Goal: Transaction & Acquisition: Purchase product/service

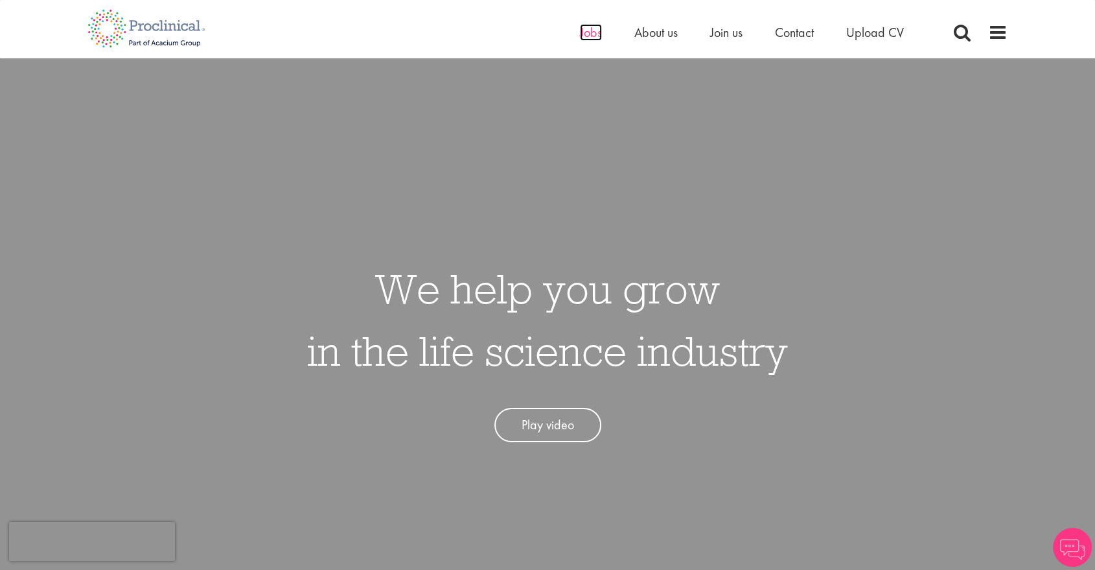
click at [591, 30] on span "Jobs" at bounding box center [591, 32] width 22 height 17
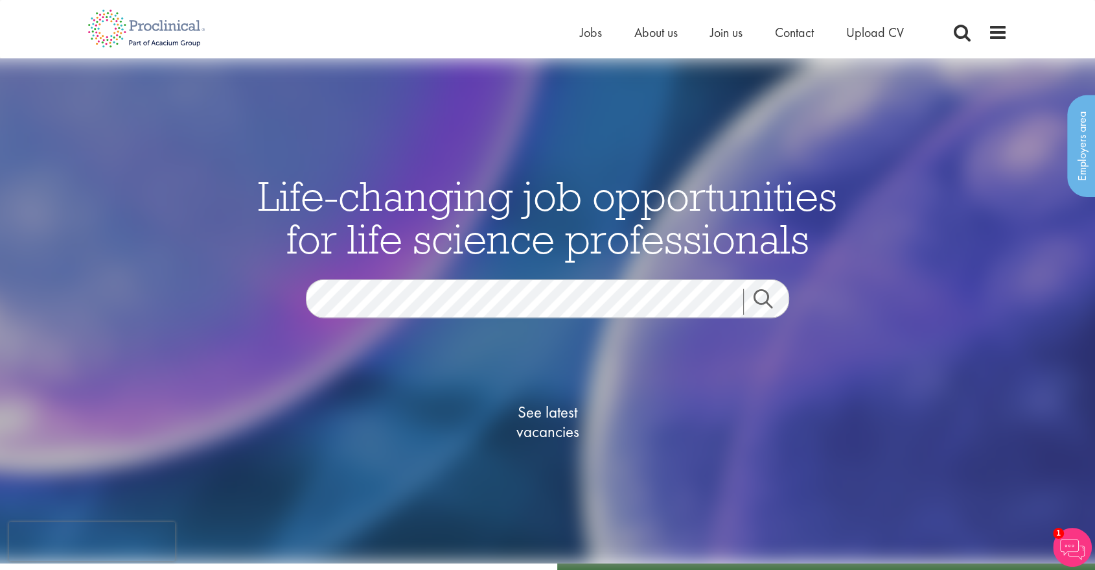
drag, startPoint x: 1105, startPoint y: 96, endPoint x: 1098, endPoint y: 83, distance: 14.5
click at [721, 32] on span "Join us" at bounding box center [726, 32] width 32 height 17
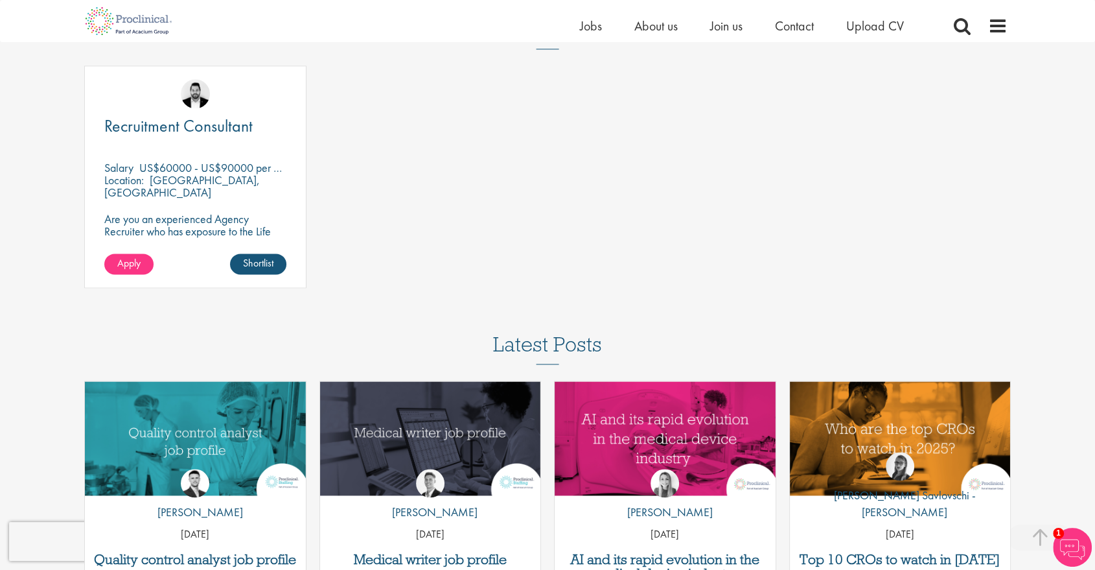
scroll to position [1885, 0]
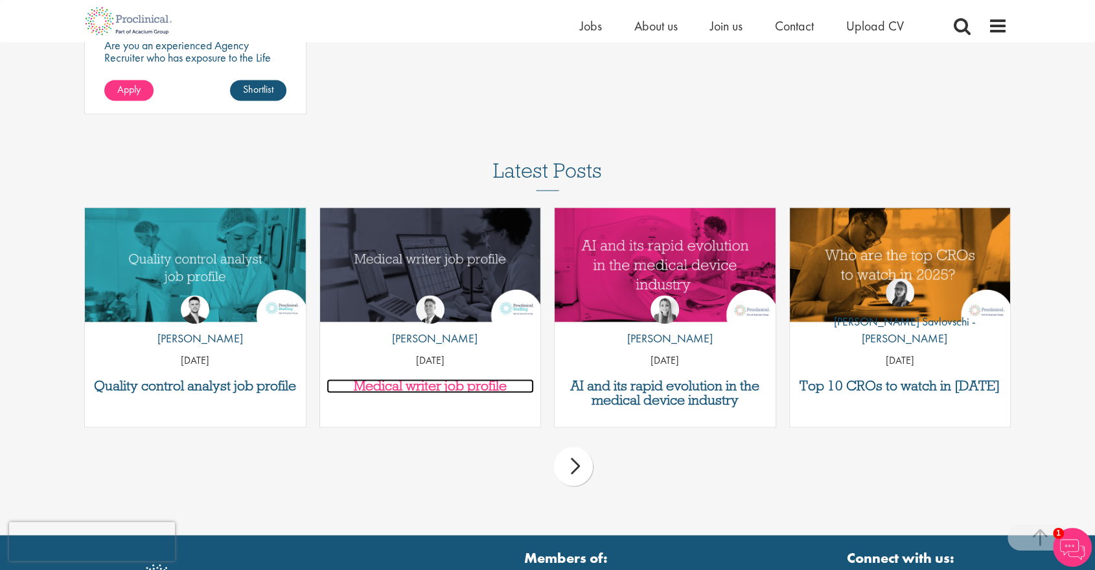
click at [430, 388] on h3 "Medical writer job profile" at bounding box center [431, 385] width 208 height 14
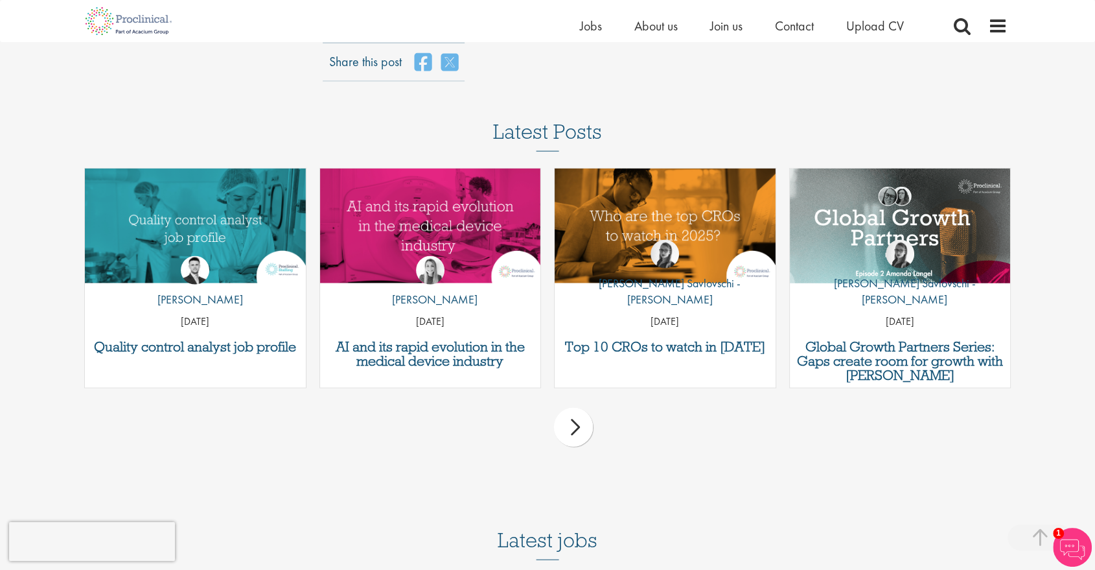
scroll to position [2835, 0]
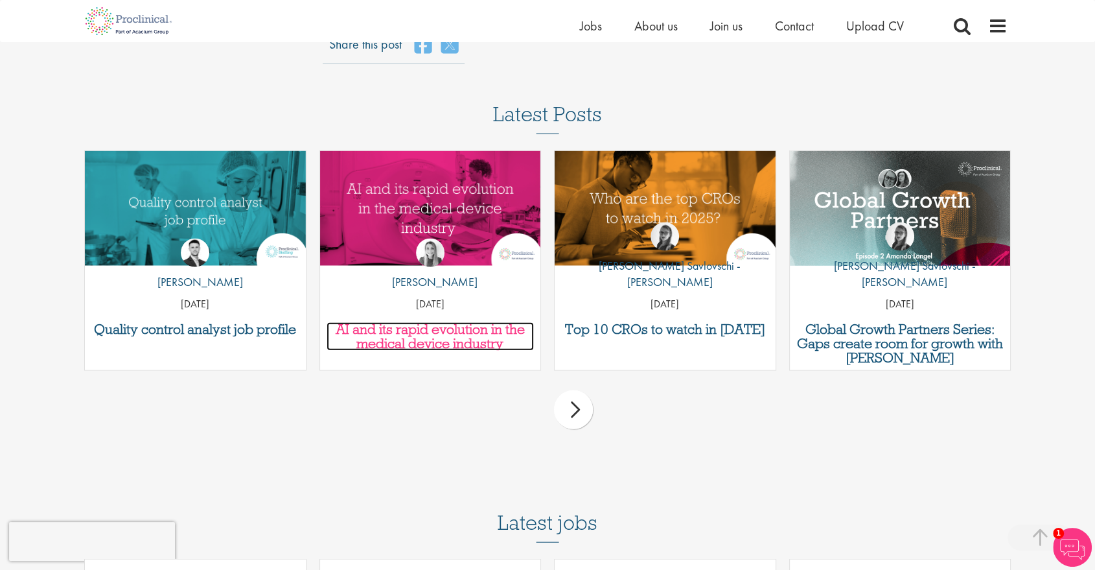
click at [376, 329] on h3 "AI and its rapid evolution in the medical device industry" at bounding box center [431, 336] width 208 height 29
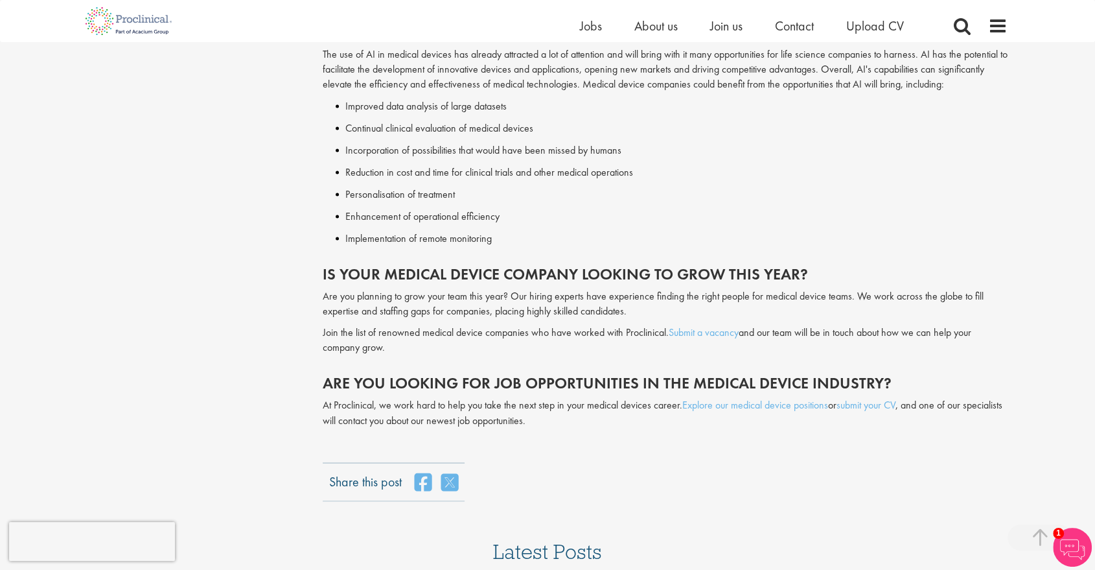
scroll to position [2026, 0]
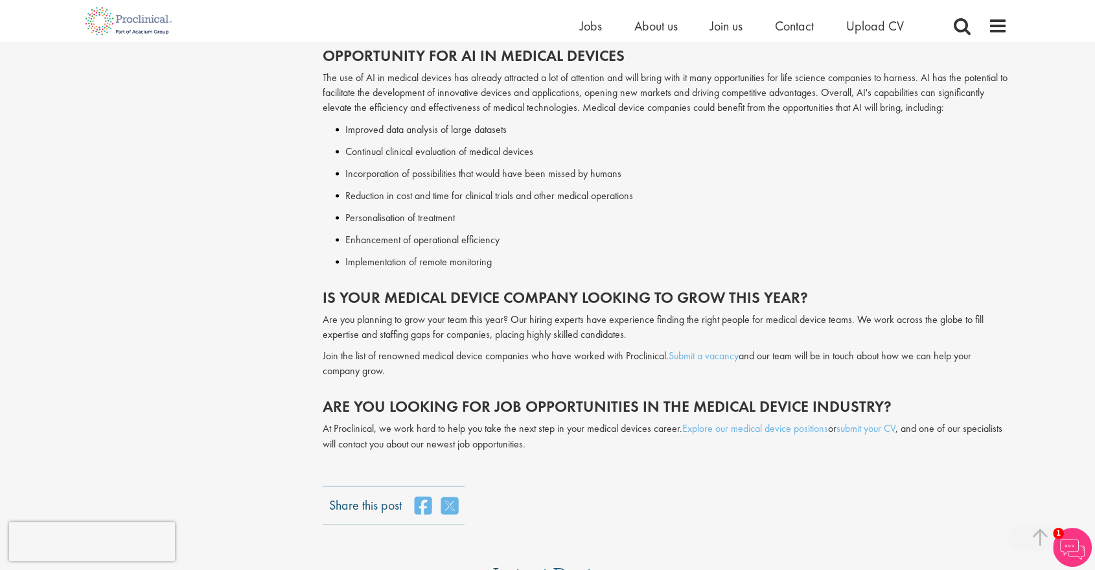
drag, startPoint x: 1099, startPoint y: 66, endPoint x: 1087, endPoint y: 393, distance: 326.8
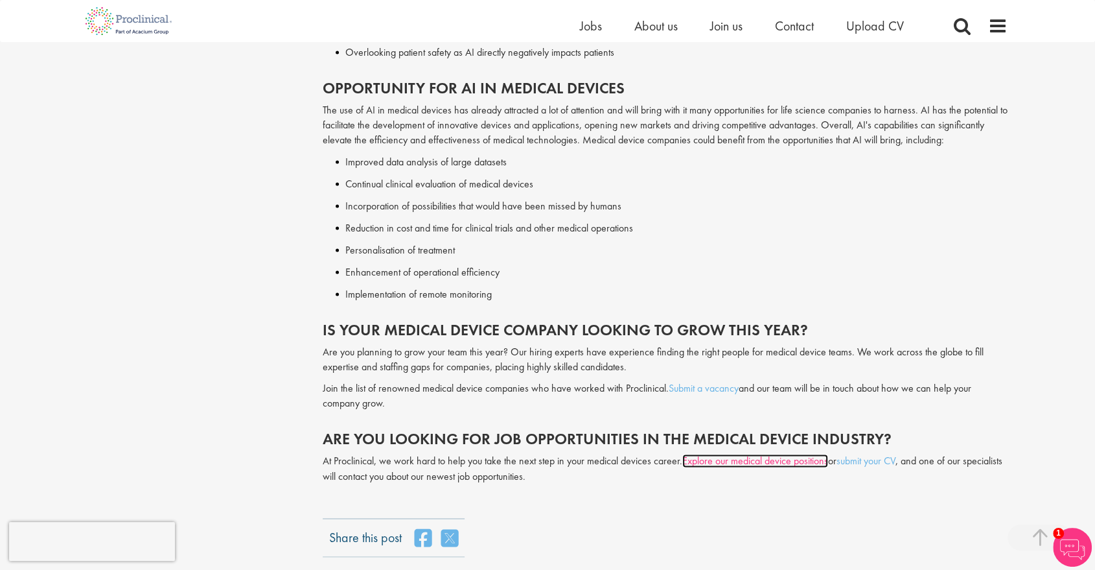
click at [757, 454] on link "Explore our medical device positions" at bounding box center [755, 461] width 146 height 14
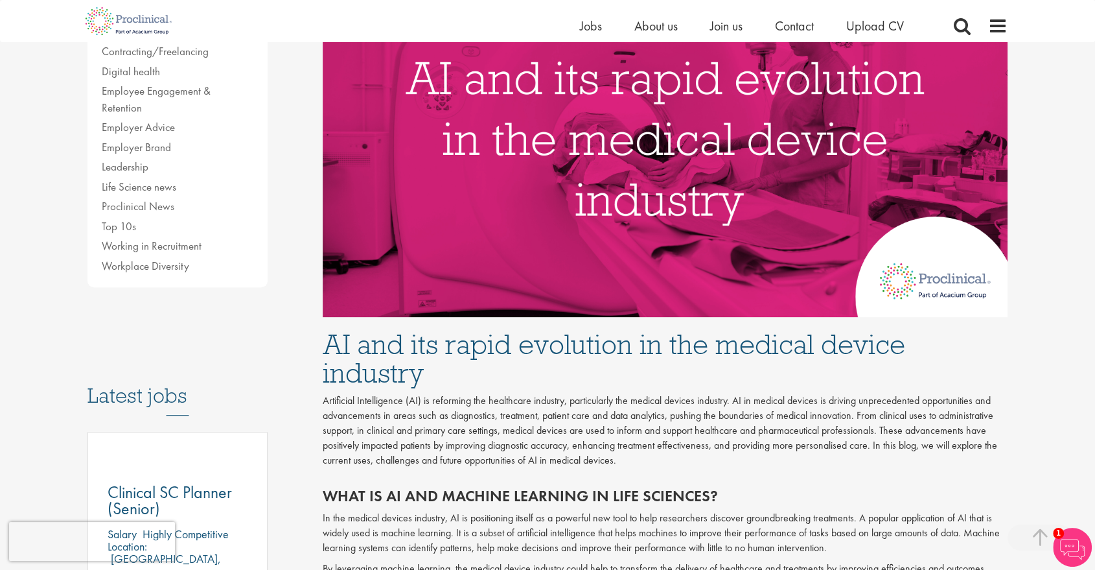
scroll to position [0, 0]
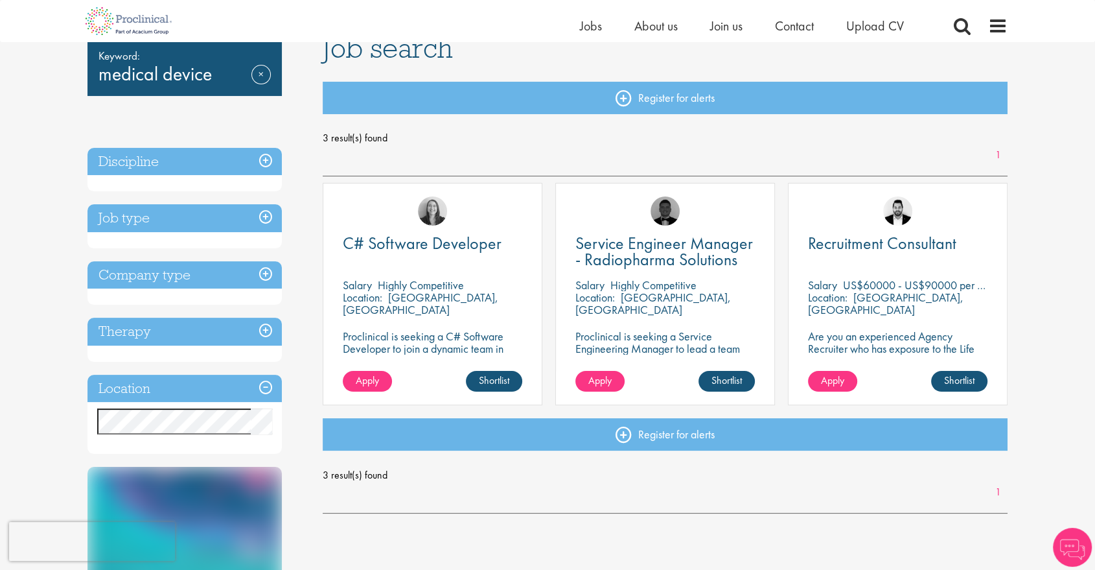
scroll to position [71, 0]
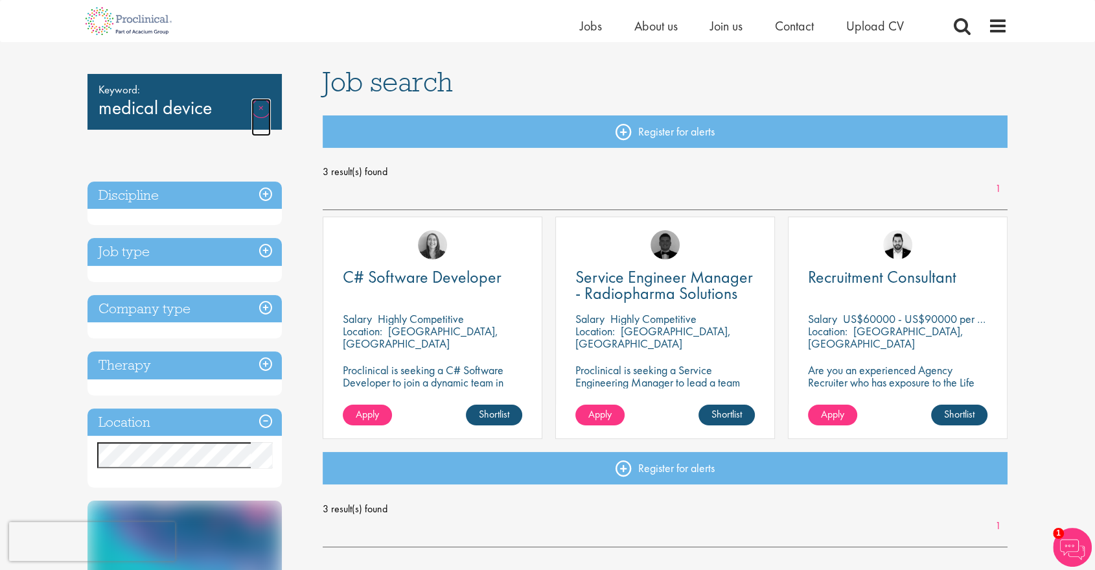
click at [262, 106] on link "Remove" at bounding box center [260, 117] width 19 height 38
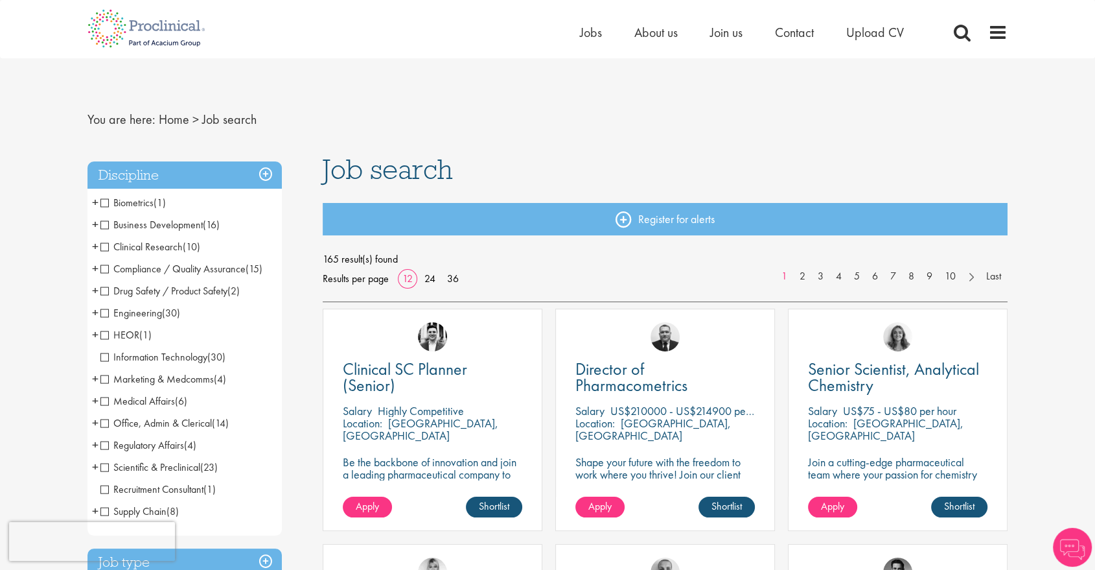
click at [105, 244] on span "Clinical Research" at bounding box center [141, 247] width 82 height 14
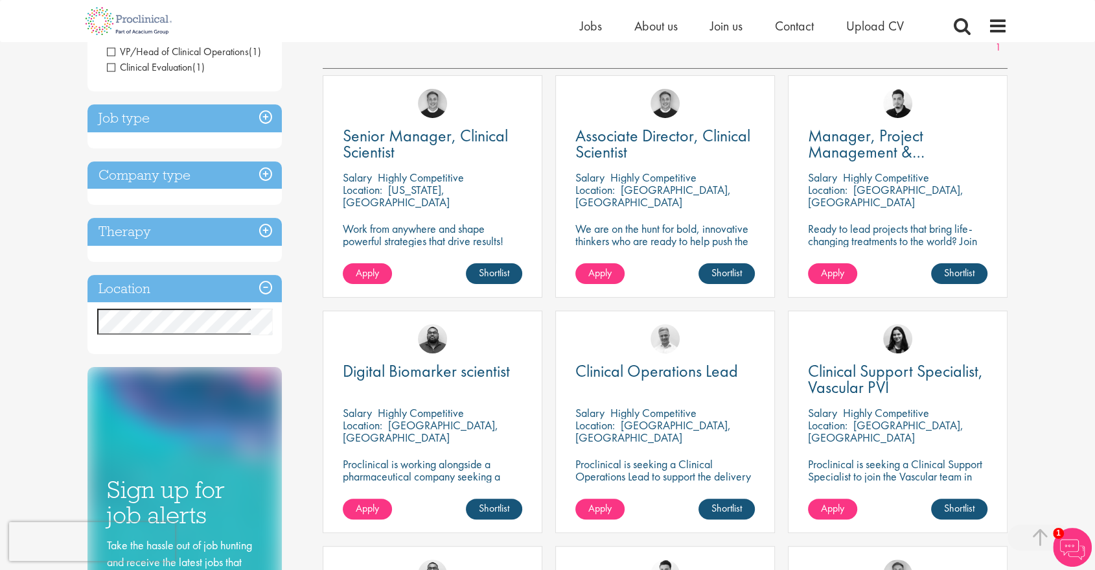
scroll to position [202, 0]
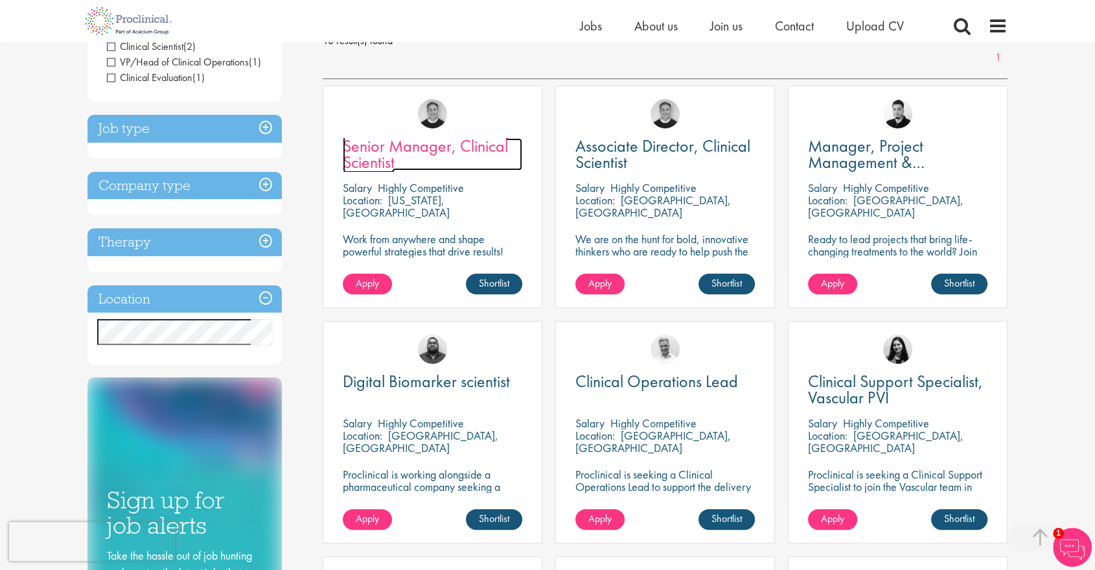
click at [398, 149] on span "Senior Manager, Clinical Scientist" at bounding box center [425, 154] width 165 height 38
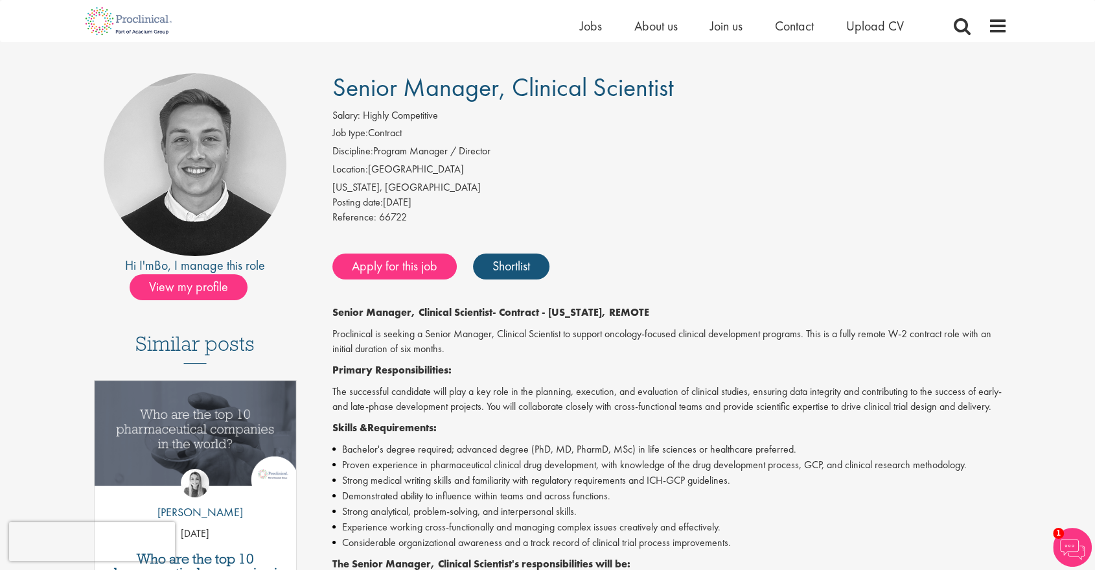
scroll to position [70, 0]
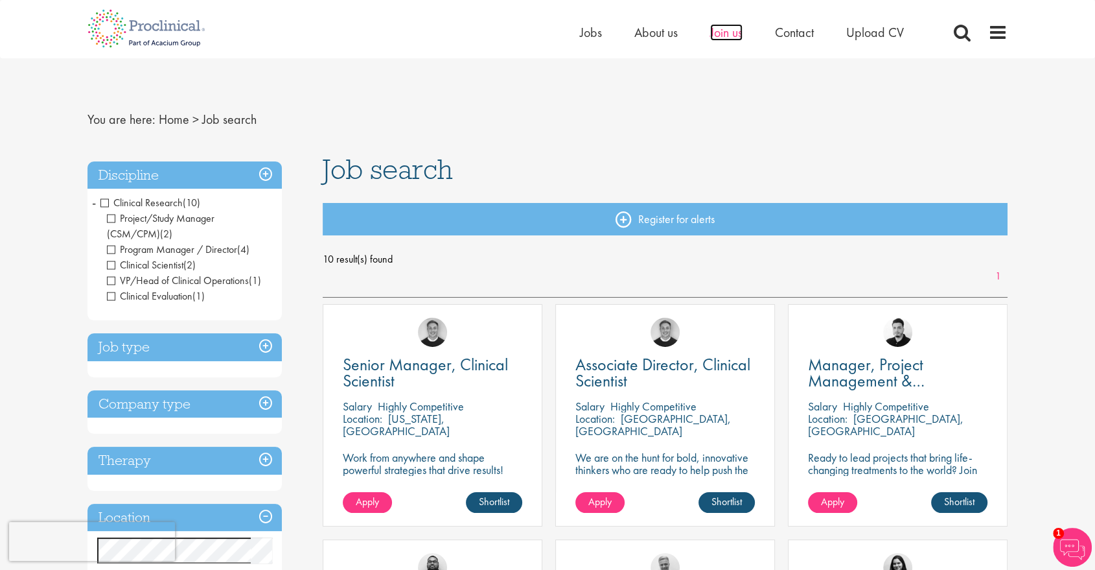
click at [720, 35] on span "Join us" at bounding box center [726, 32] width 32 height 17
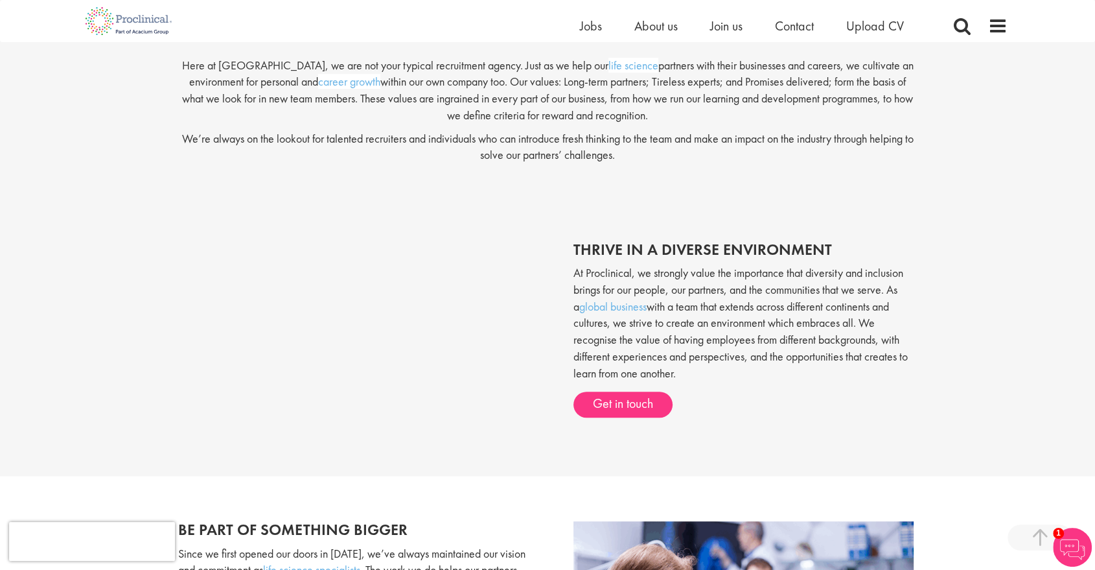
scroll to position [286, 0]
